Goal: Find specific page/section: Find specific page/section

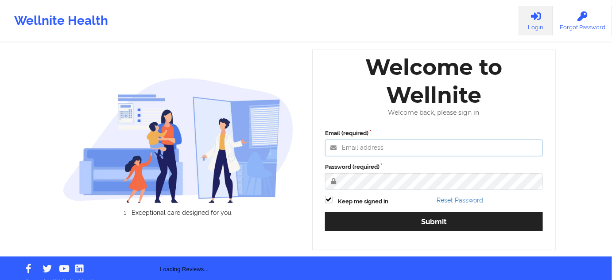
type input "[PERSON_NAME][EMAIL_ADDRESS][PERSON_NAME][DOMAIN_NAME]"
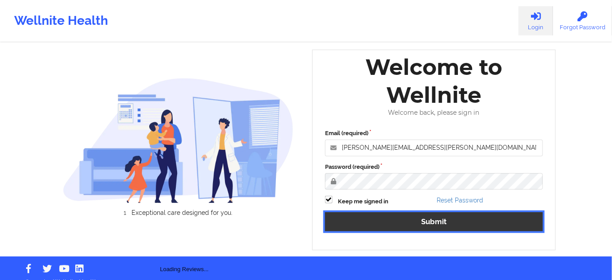
click at [407, 220] on button "Submit" at bounding box center [434, 221] width 218 height 19
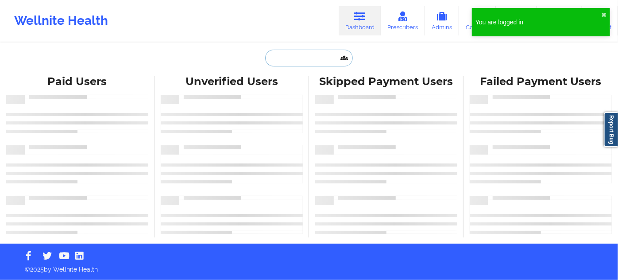
click at [292, 58] on input "text" at bounding box center [309, 58] width 88 height 17
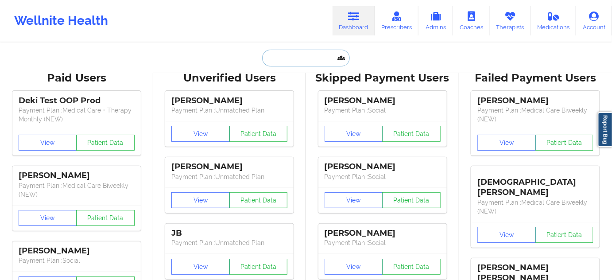
paste input "[PERSON_NAME]"
type input "[PERSON_NAME]"
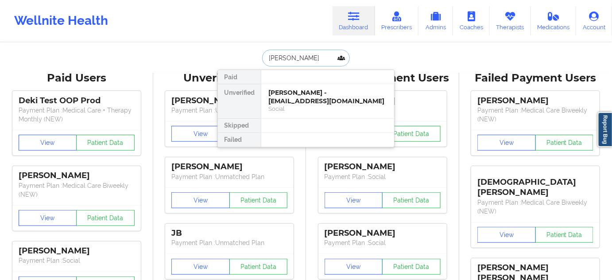
click at [290, 91] on div "[PERSON_NAME] - [EMAIL_ADDRESS][DOMAIN_NAME]" at bounding box center [327, 97] width 119 height 16
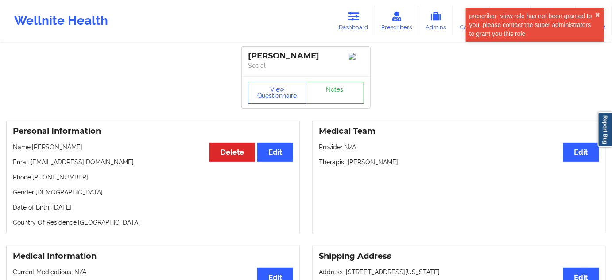
click at [277, 52] on div "[PERSON_NAME]" at bounding box center [306, 56] width 116 height 10
copy div "[PERSON_NAME]"
click at [302, 58] on div "[PERSON_NAME]" at bounding box center [306, 56] width 116 height 10
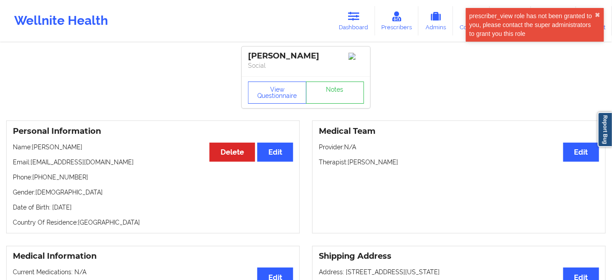
copy div "Young"
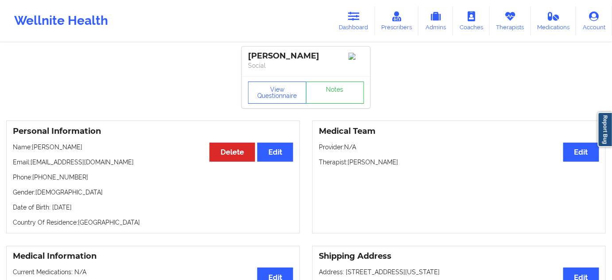
drag, startPoint x: 248, startPoint y: 54, endPoint x: 321, endPoint y: 53, distance: 73.1
click at [321, 53] on div "[PERSON_NAME]" at bounding box center [306, 56] width 116 height 10
copy div "[PERSON_NAME]"
